Goal: Communication & Community: Ask a question

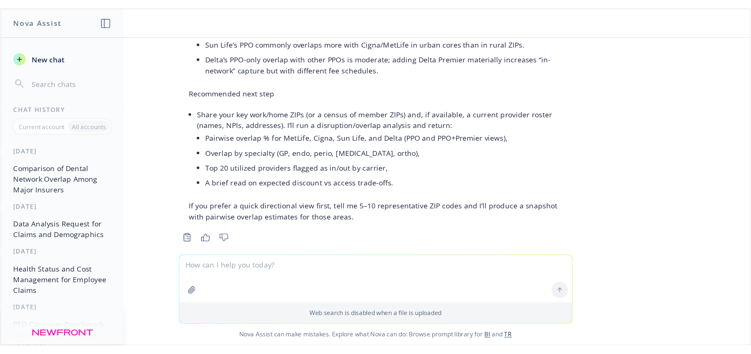
scroll to position [993, 0]
